Goal: Task Accomplishment & Management: Manage account settings

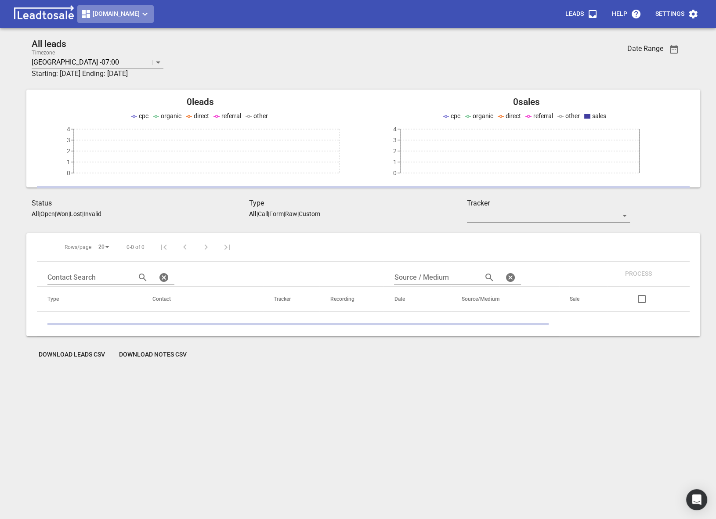
click at [96, 19] on span "Debuilders.co.nz" at bounding box center [115, 14] width 69 height 11
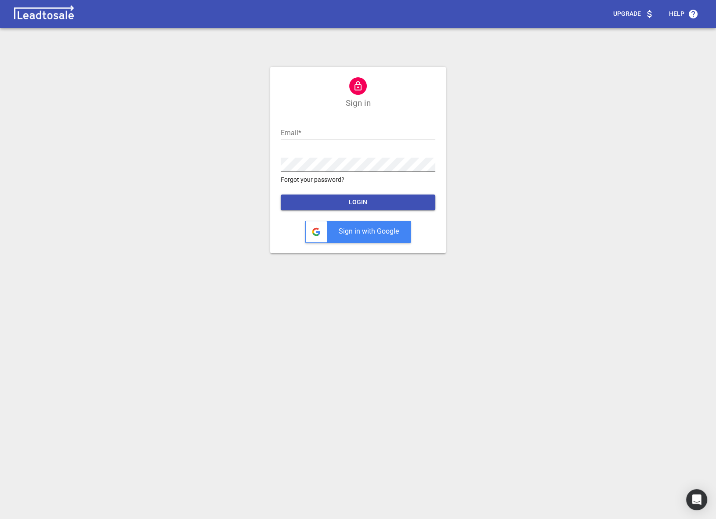
click at [204, 139] on div "Upgrade Help Sign in Email  * Password  * Forgot your password? LOGIN Sign in w…" at bounding box center [358, 263] width 709 height 519
click at [288, 129] on input "text" at bounding box center [358, 133] width 155 height 14
type input "nick@bluelightweb.co.nz"
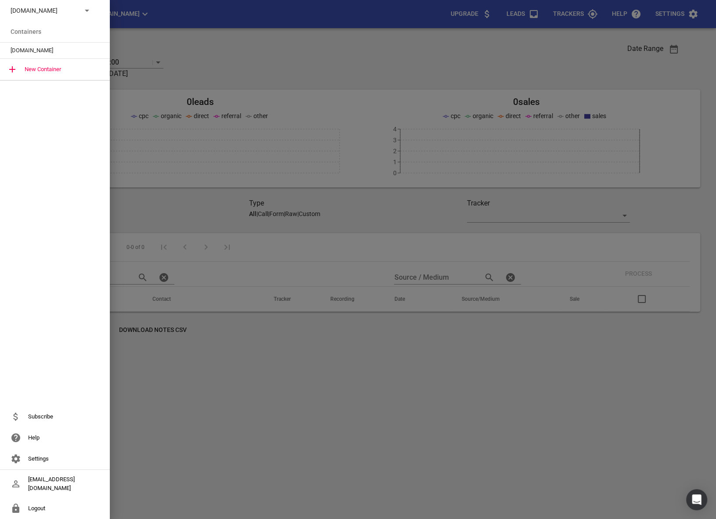
click at [36, 13] on p "Debuilders.co.nz" at bounding box center [43, 10] width 64 height 9
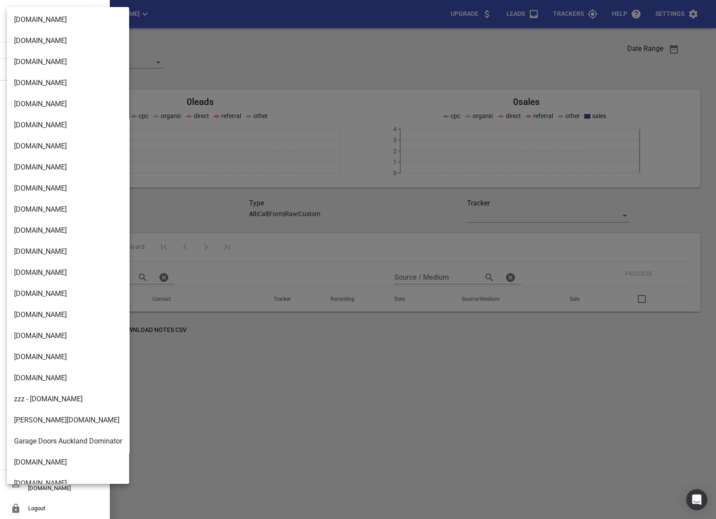
scroll to position [777, 0]
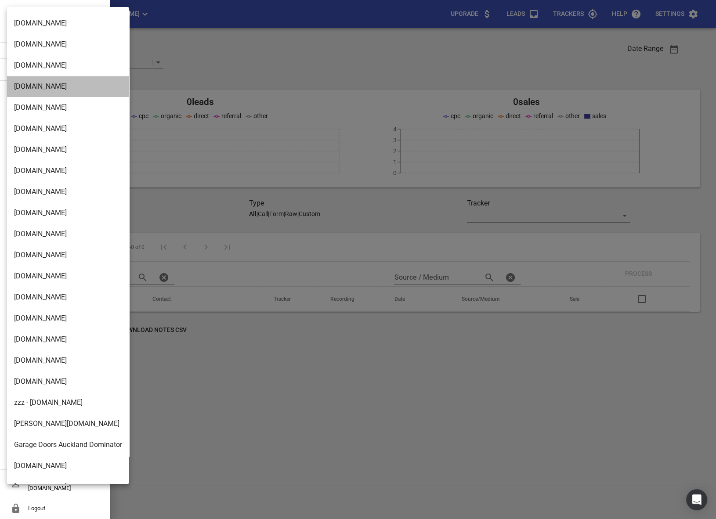
click at [19, 90] on li "[DOMAIN_NAME]" at bounding box center [68, 86] width 122 height 21
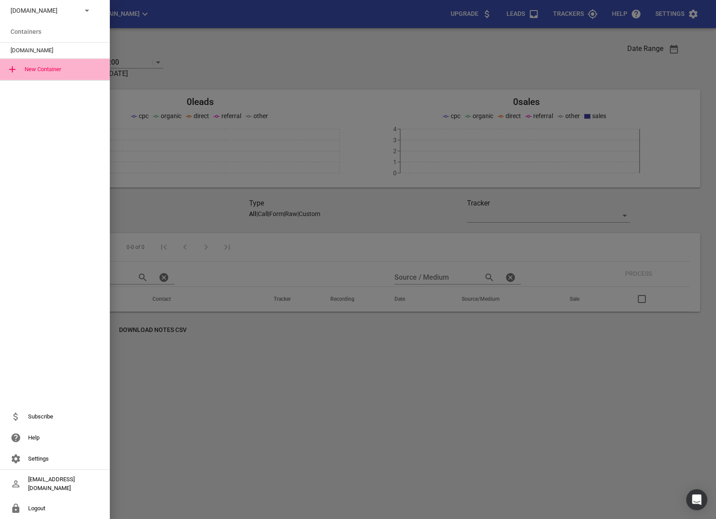
click at [29, 61] on div "New Container" at bounding box center [55, 69] width 110 height 21
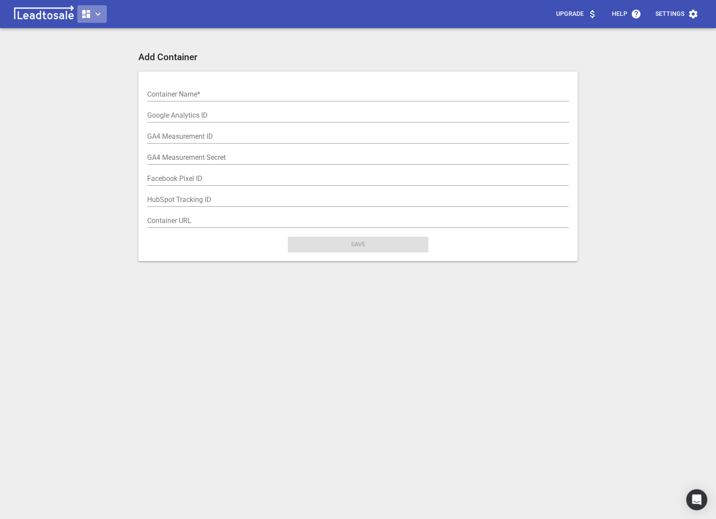
click at [105, 6] on button "button" at bounding box center [91, 14] width 29 height 18
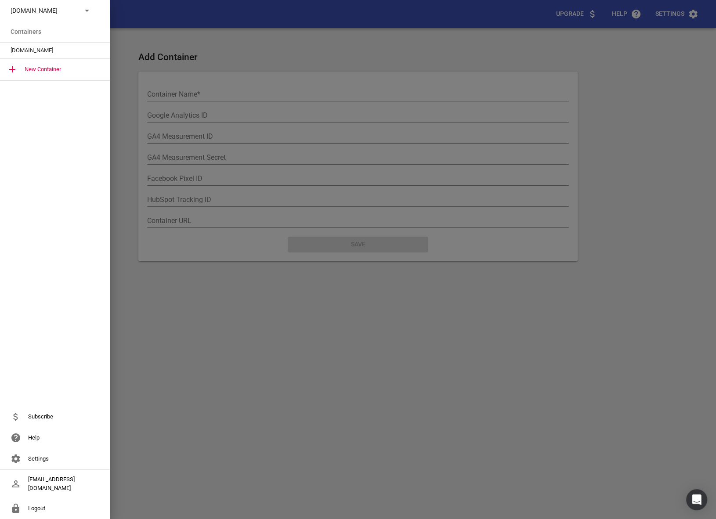
click at [65, 8] on p "Debuilders.co.nz" at bounding box center [43, 10] width 64 height 9
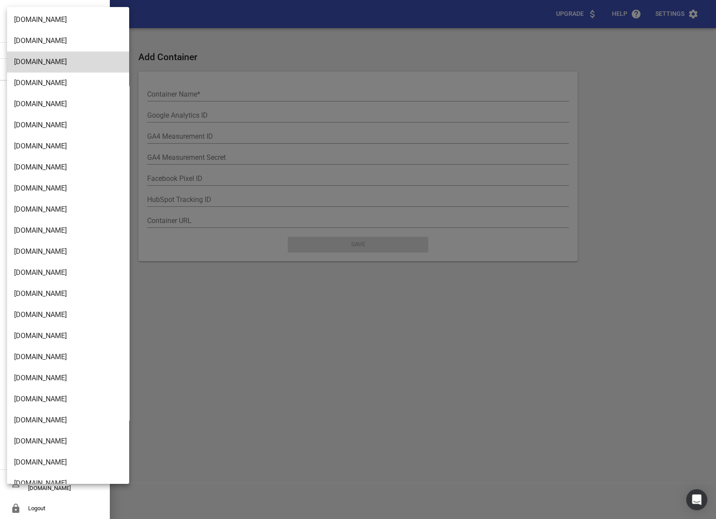
scroll to position [1405, 0]
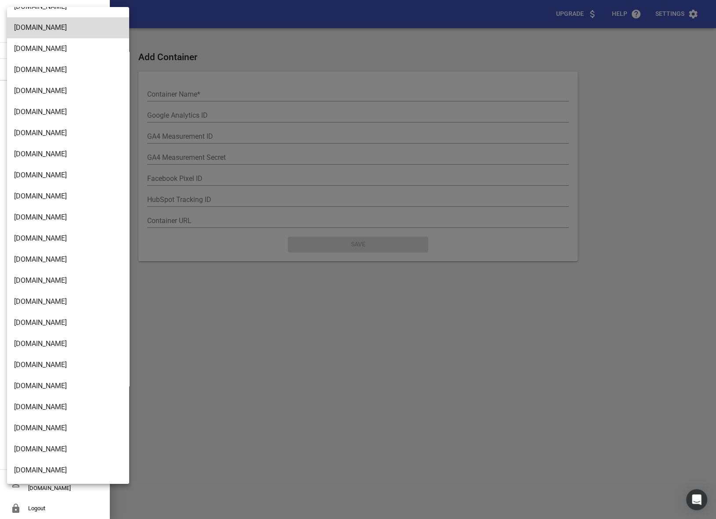
click at [213, 36] on div at bounding box center [358, 259] width 716 height 519
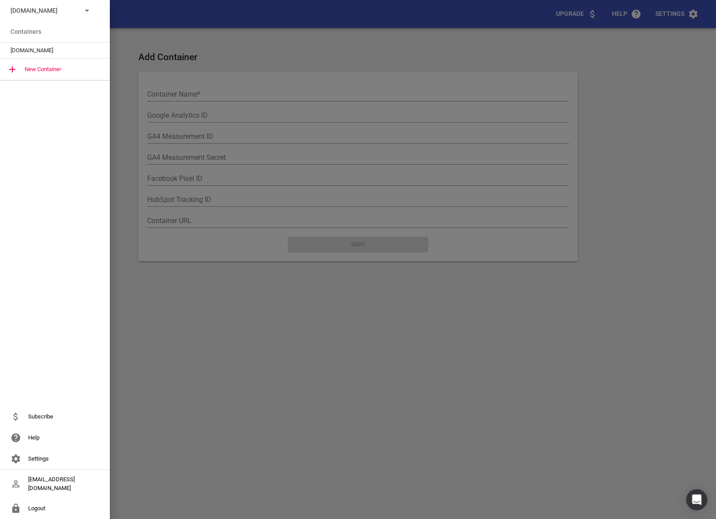
click at [57, 12] on p "Debuilders.co.nz" at bounding box center [43, 10] width 64 height 9
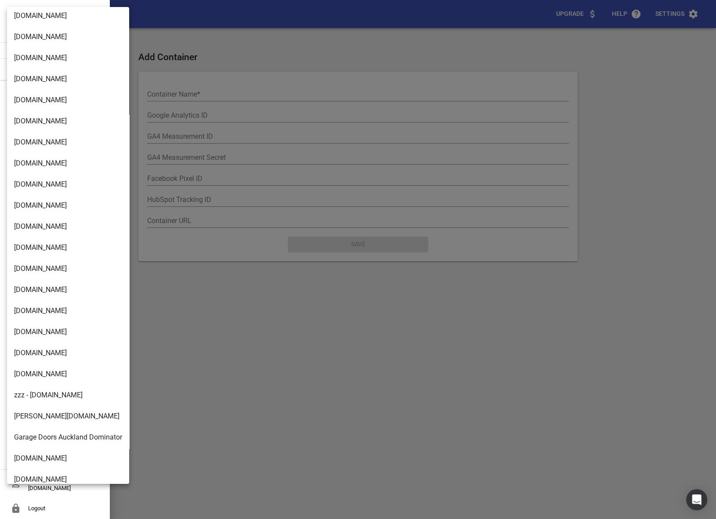
scroll to position [773, 0]
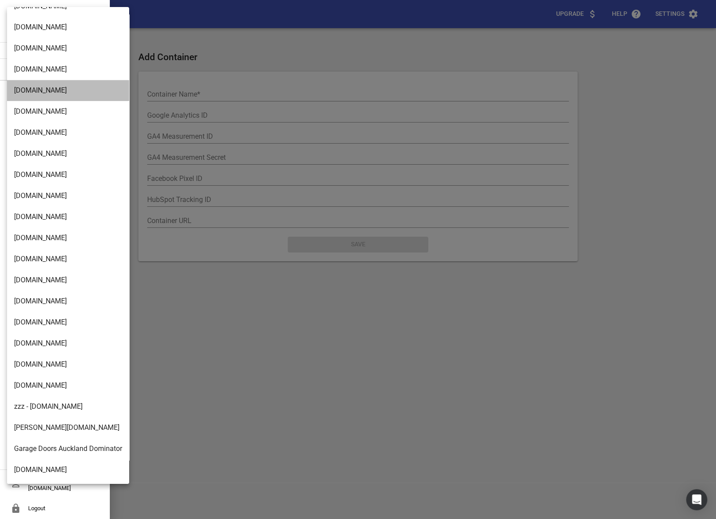
drag, startPoint x: 34, startPoint y: 402, endPoint x: 28, endPoint y: 88, distance: 314.4
click at [28, 88] on li "[DOMAIN_NAME]" at bounding box center [68, 90] width 122 height 21
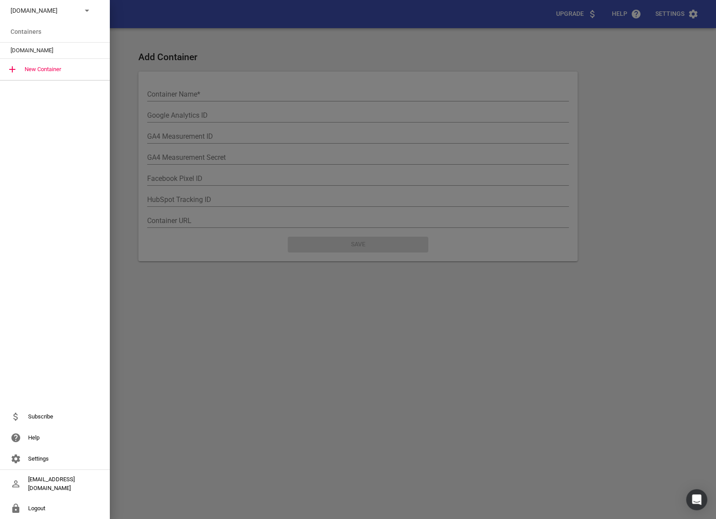
click at [30, 44] on div "[DOMAIN_NAME]" at bounding box center [55, 51] width 110 height 16
click at [20, 48] on span "[DOMAIN_NAME]" at bounding box center [52, 50] width 82 height 9
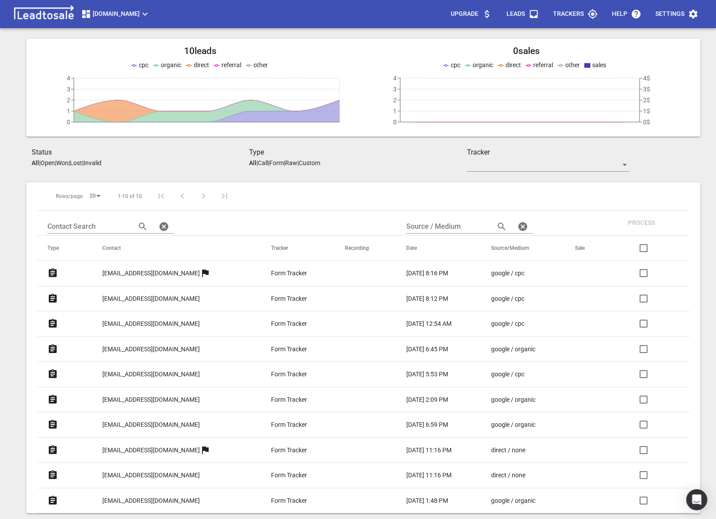
scroll to position [80, 0]
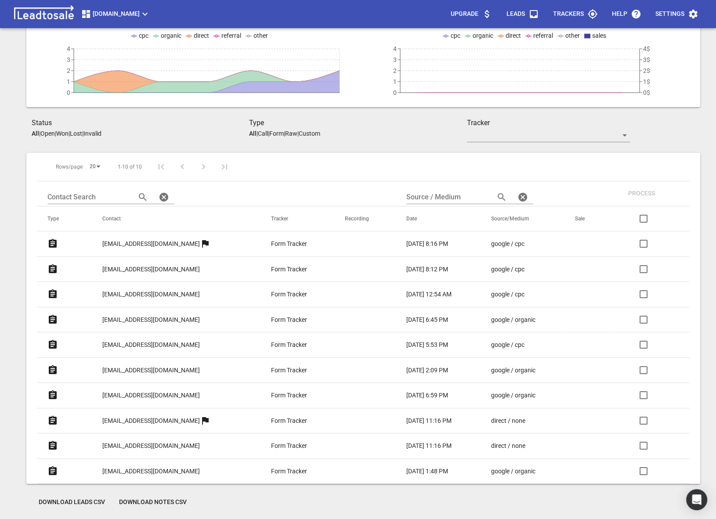
click at [127, 240] on p "regos.aliana@aol.com" at bounding box center [150, 243] width 97 height 9
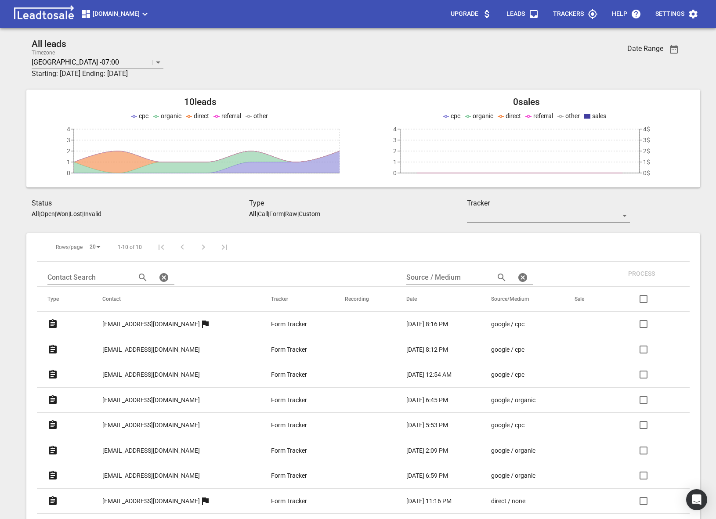
scroll to position [80, 0]
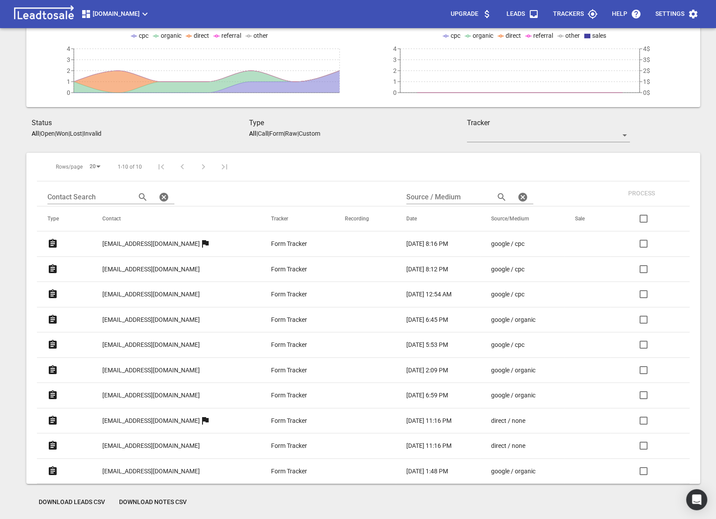
drag, startPoint x: 0, startPoint y: 0, endPoint x: 131, endPoint y: 264, distance: 294.9
click at [131, 265] on p "[EMAIL_ADDRESS][DOMAIN_NAME]" at bounding box center [150, 269] width 97 height 9
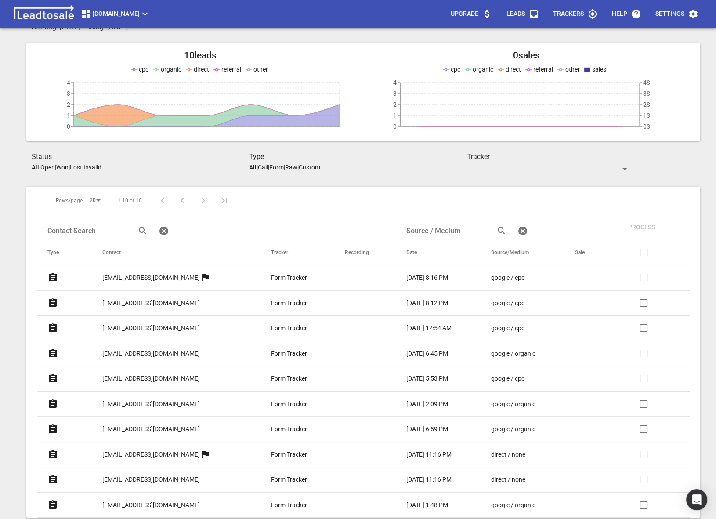
scroll to position [45, 0]
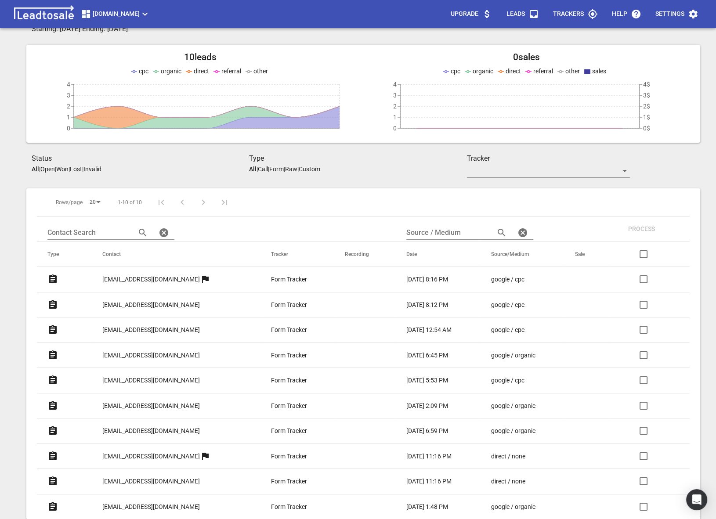
click at [123, 328] on p "[EMAIL_ADDRESS][DOMAIN_NAME]" at bounding box center [150, 329] width 97 height 9
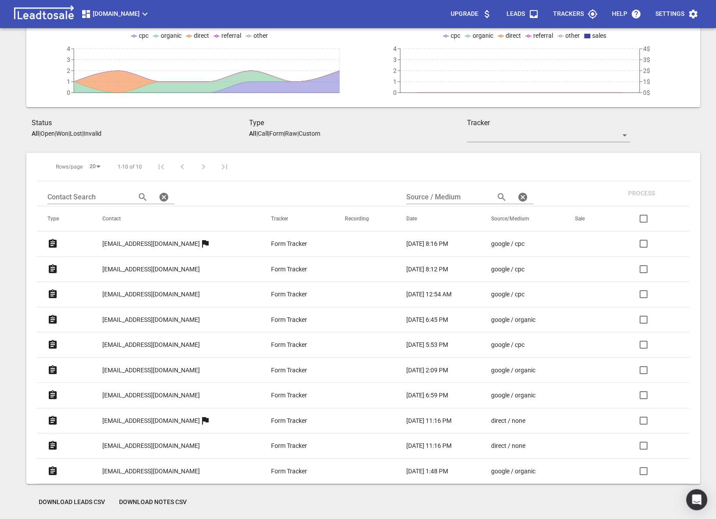
click at [135, 317] on p "[EMAIL_ADDRESS][DOMAIN_NAME]" at bounding box center [150, 319] width 97 height 9
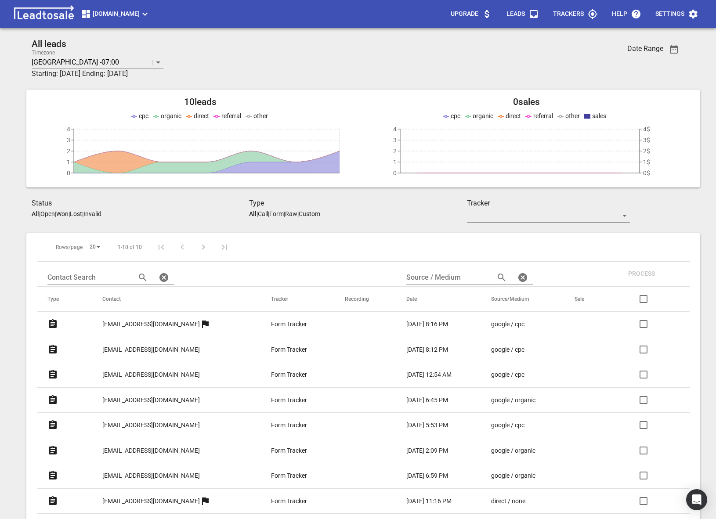
scroll to position [80, 0]
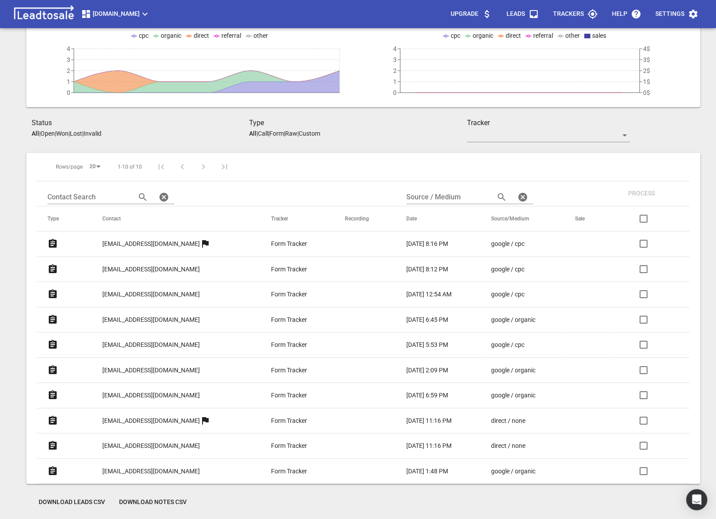
click at [192, 126] on h3 "Status" at bounding box center [140, 123] width 217 height 11
